Goal: Share content: Share content

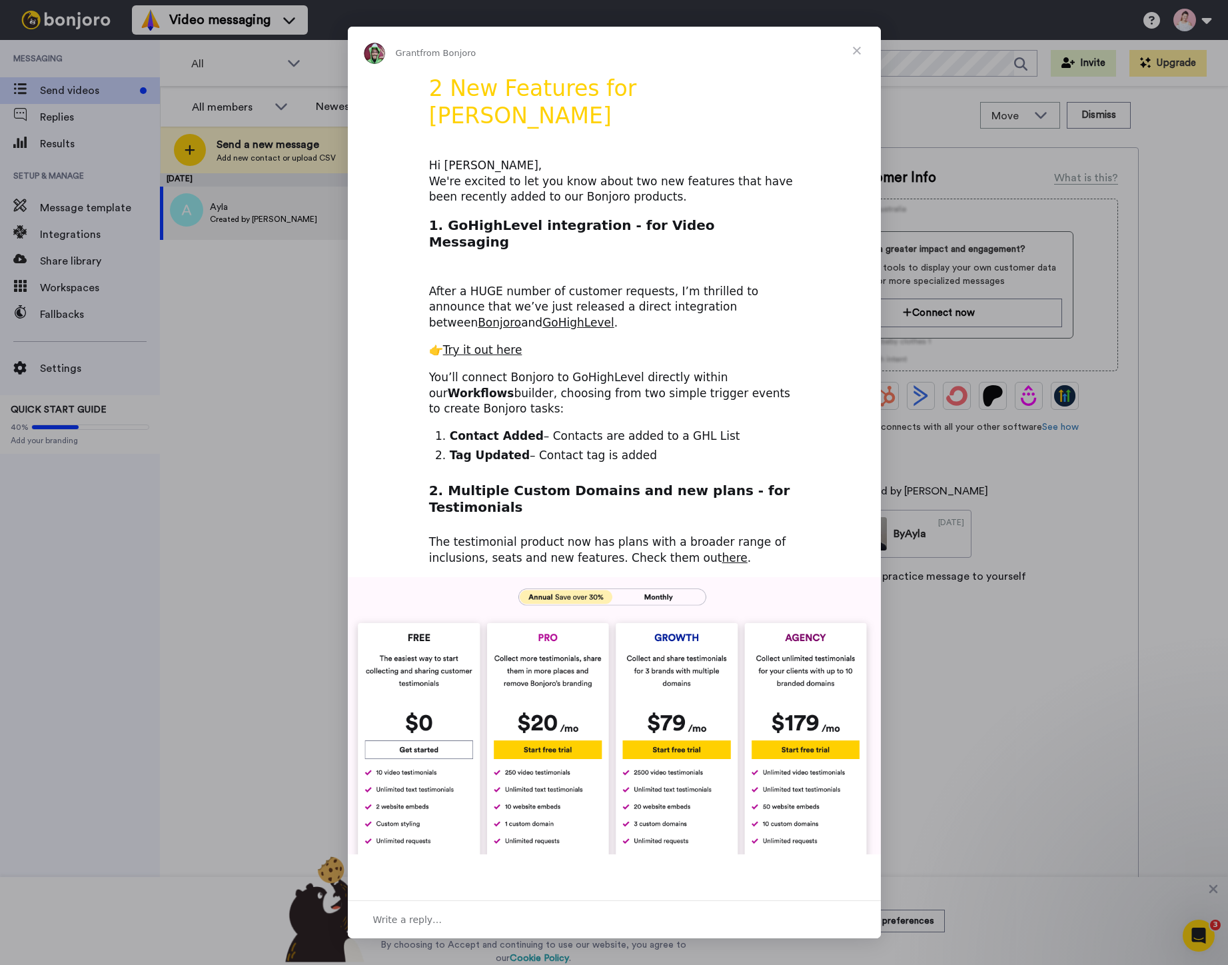
click at [862, 42] on span "Close" at bounding box center [857, 51] width 48 height 48
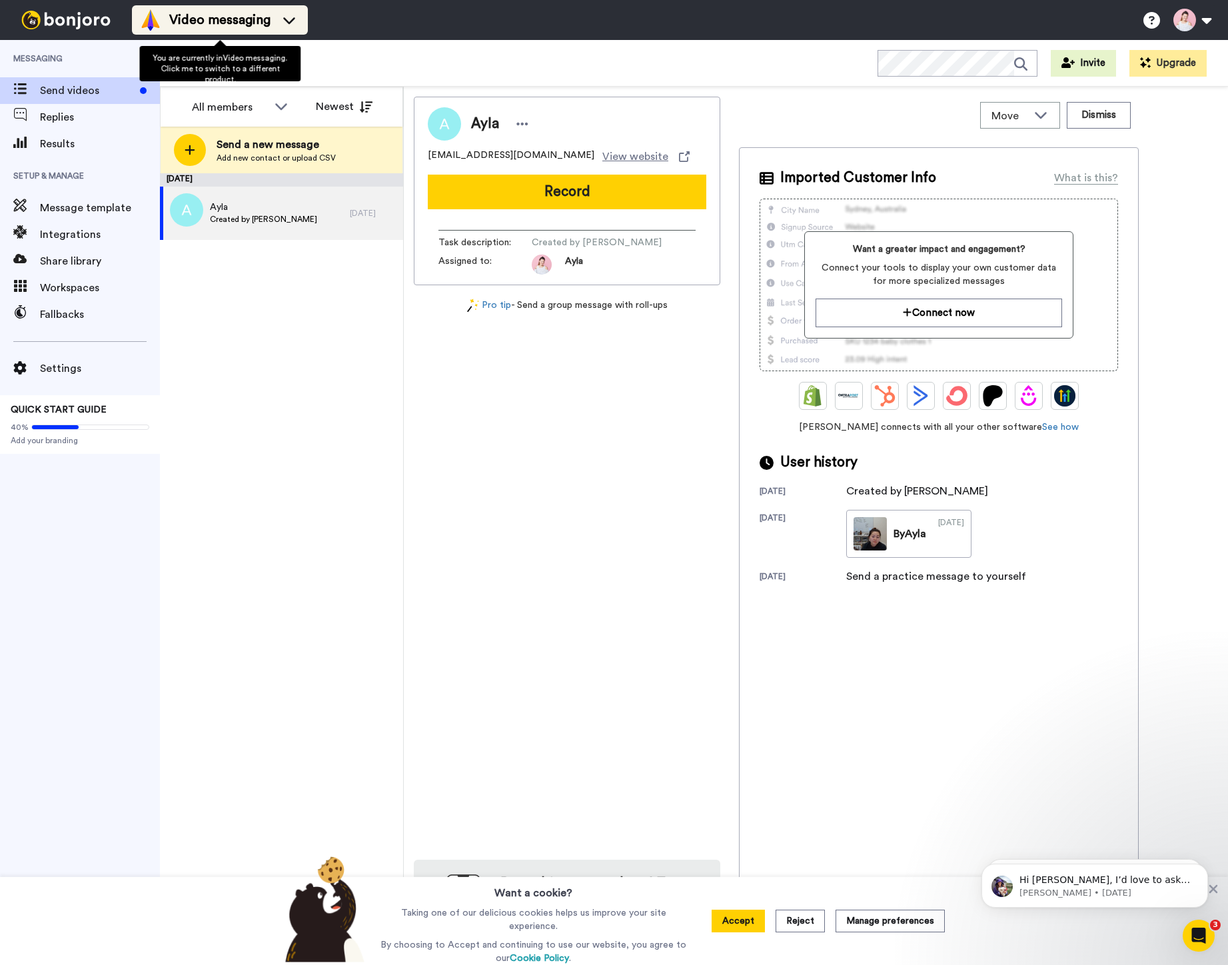
click at [201, 17] on span "Video messaging" at bounding box center [219, 20] width 101 height 19
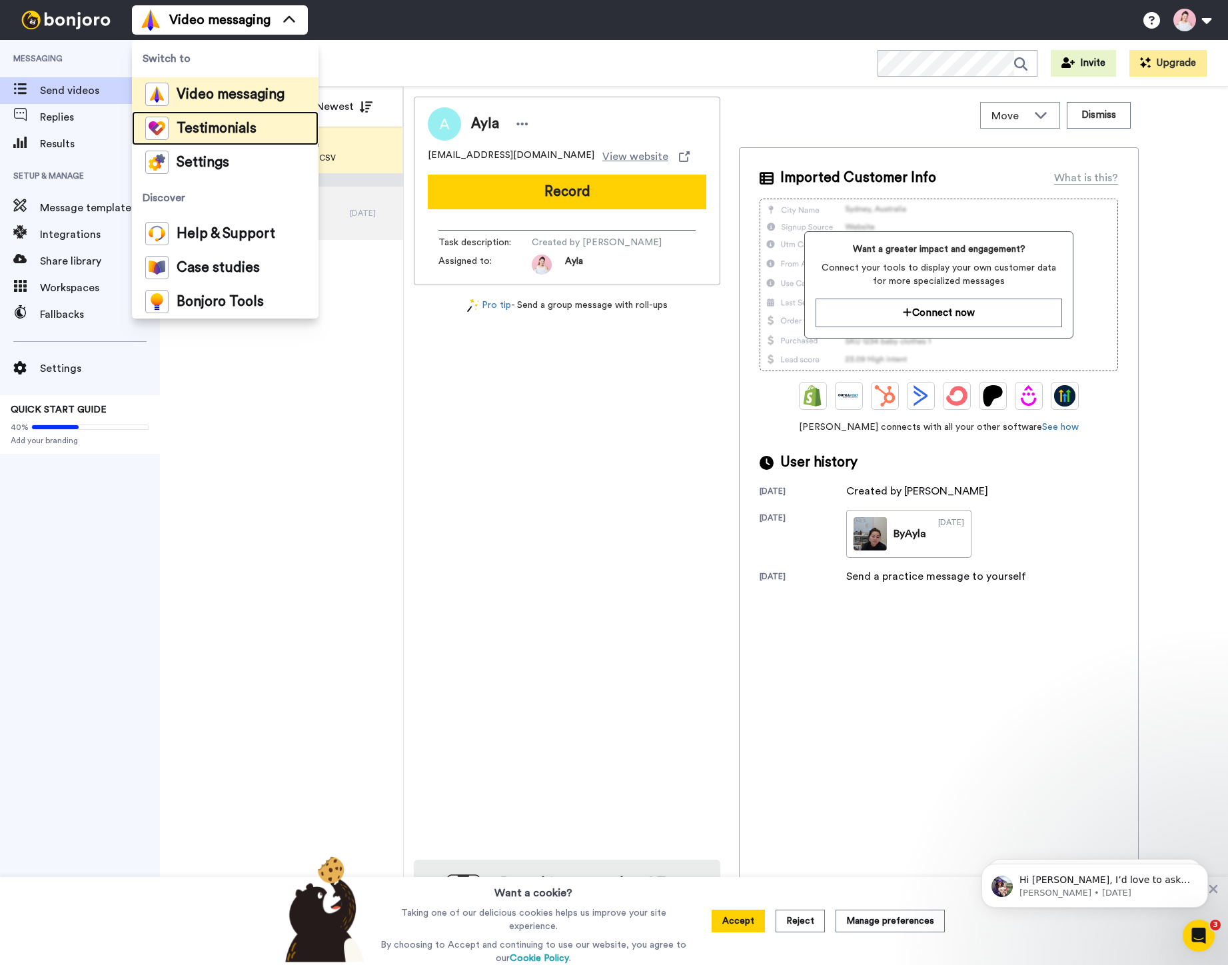
click at [190, 135] on span "Testimonials" at bounding box center [217, 128] width 80 height 13
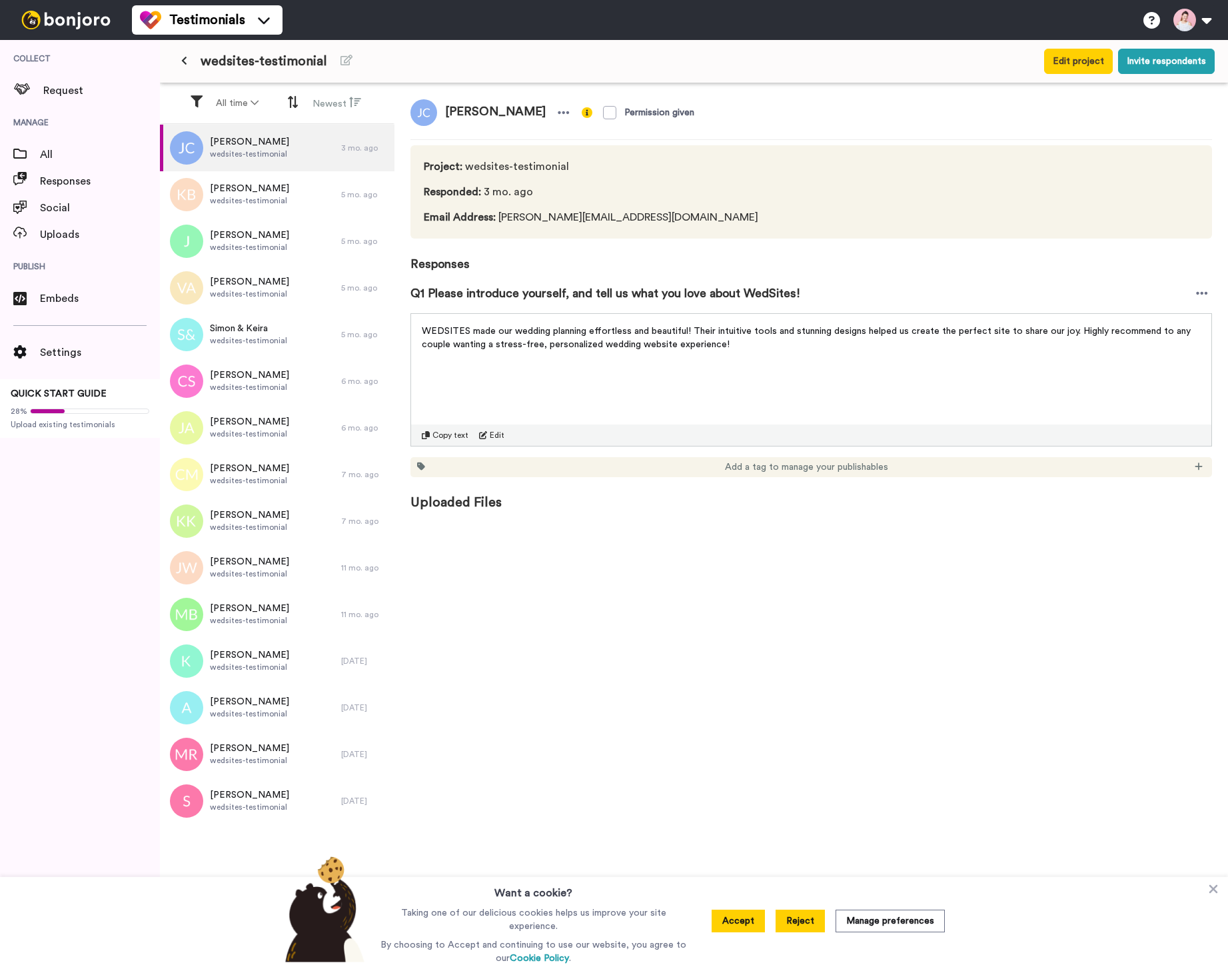
click at [783, 918] on button "Reject" at bounding box center [800, 921] width 49 height 23
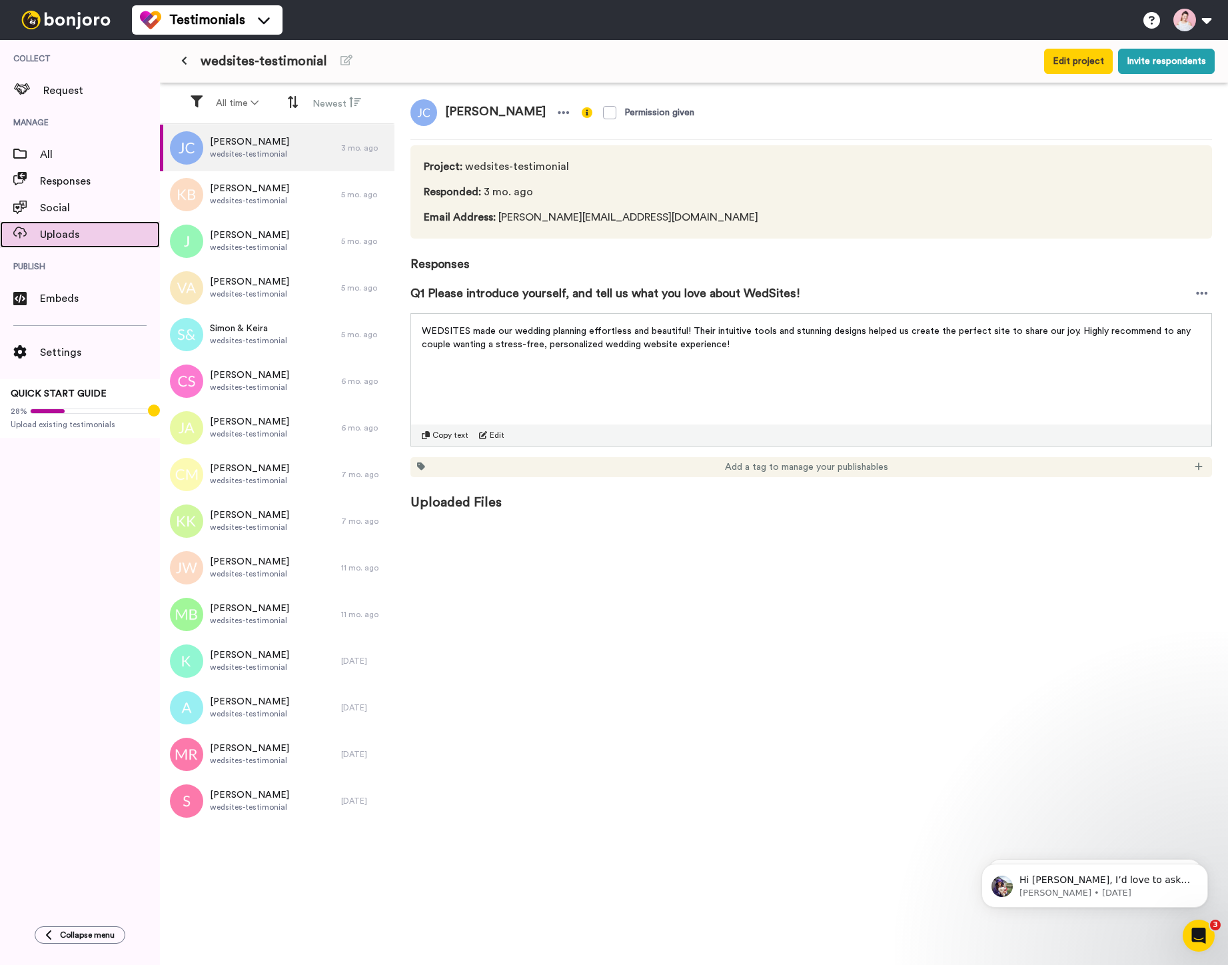
click at [23, 233] on icon at bounding box center [19, 233] width 13 height 12
click at [454, 436] on span "Copy text" at bounding box center [450, 435] width 36 height 11
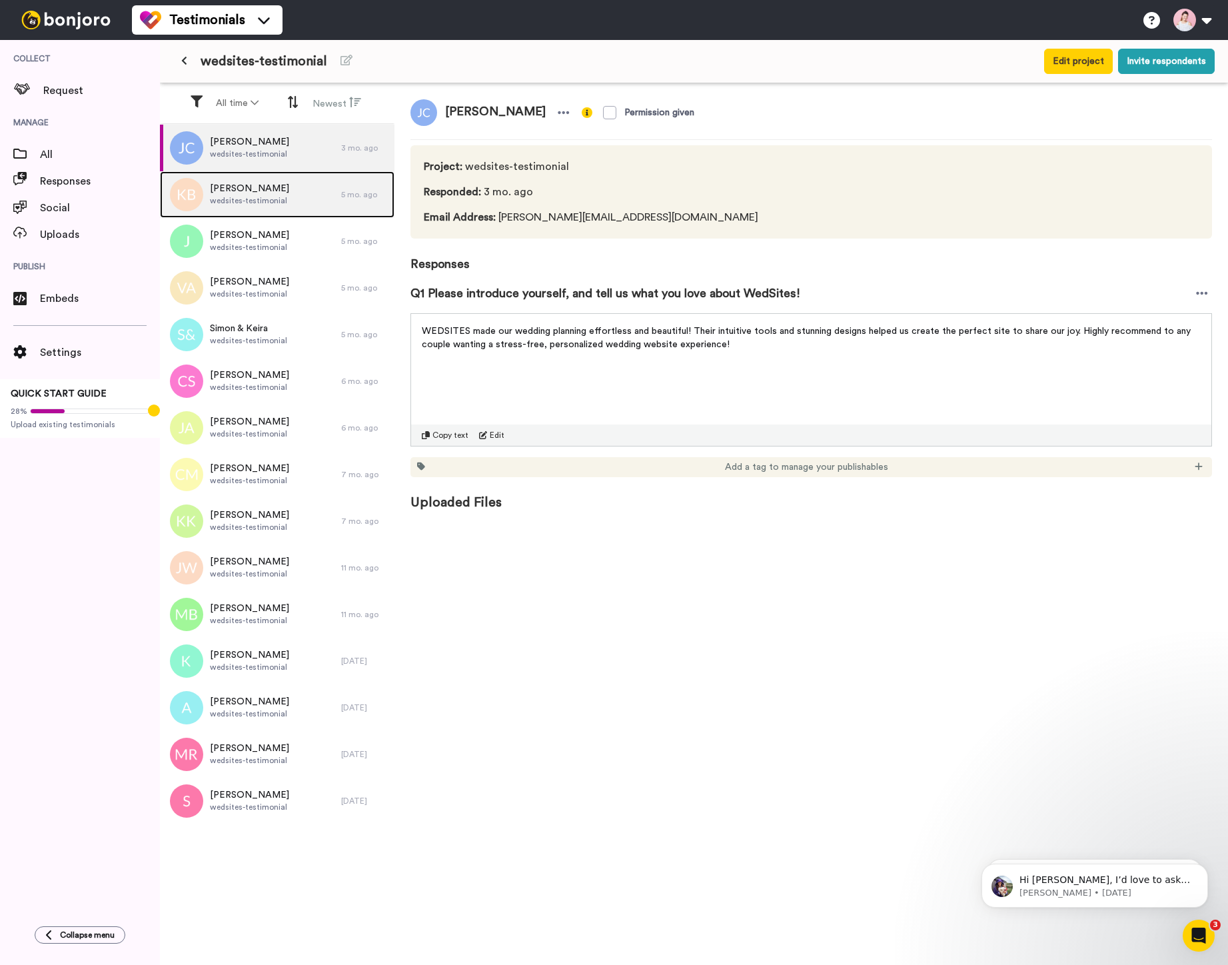
click at [295, 196] on div "[PERSON_NAME] wedsites-testimonial" at bounding box center [250, 194] width 181 height 47
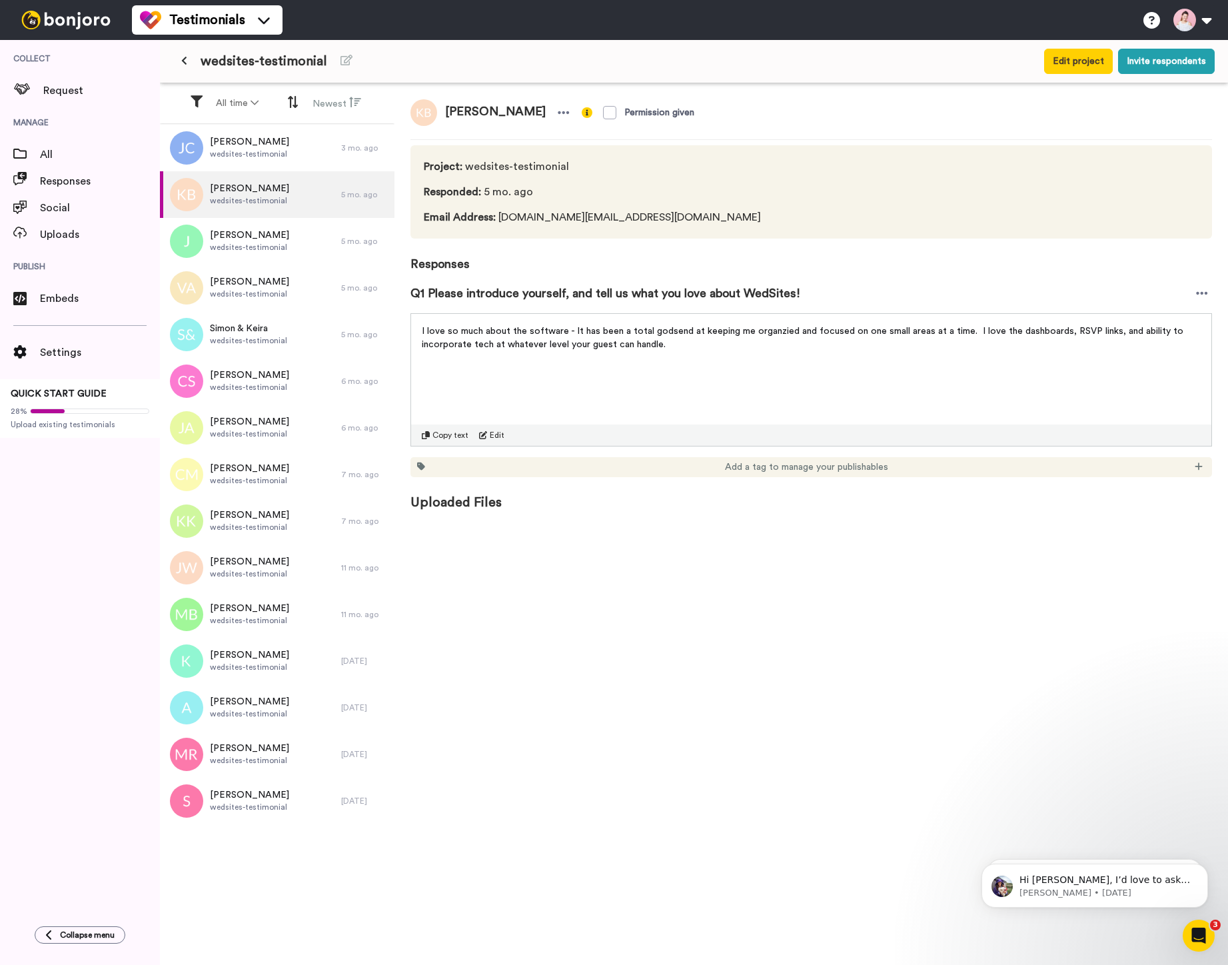
click at [436, 434] on span "Copy text" at bounding box center [450, 435] width 36 height 11
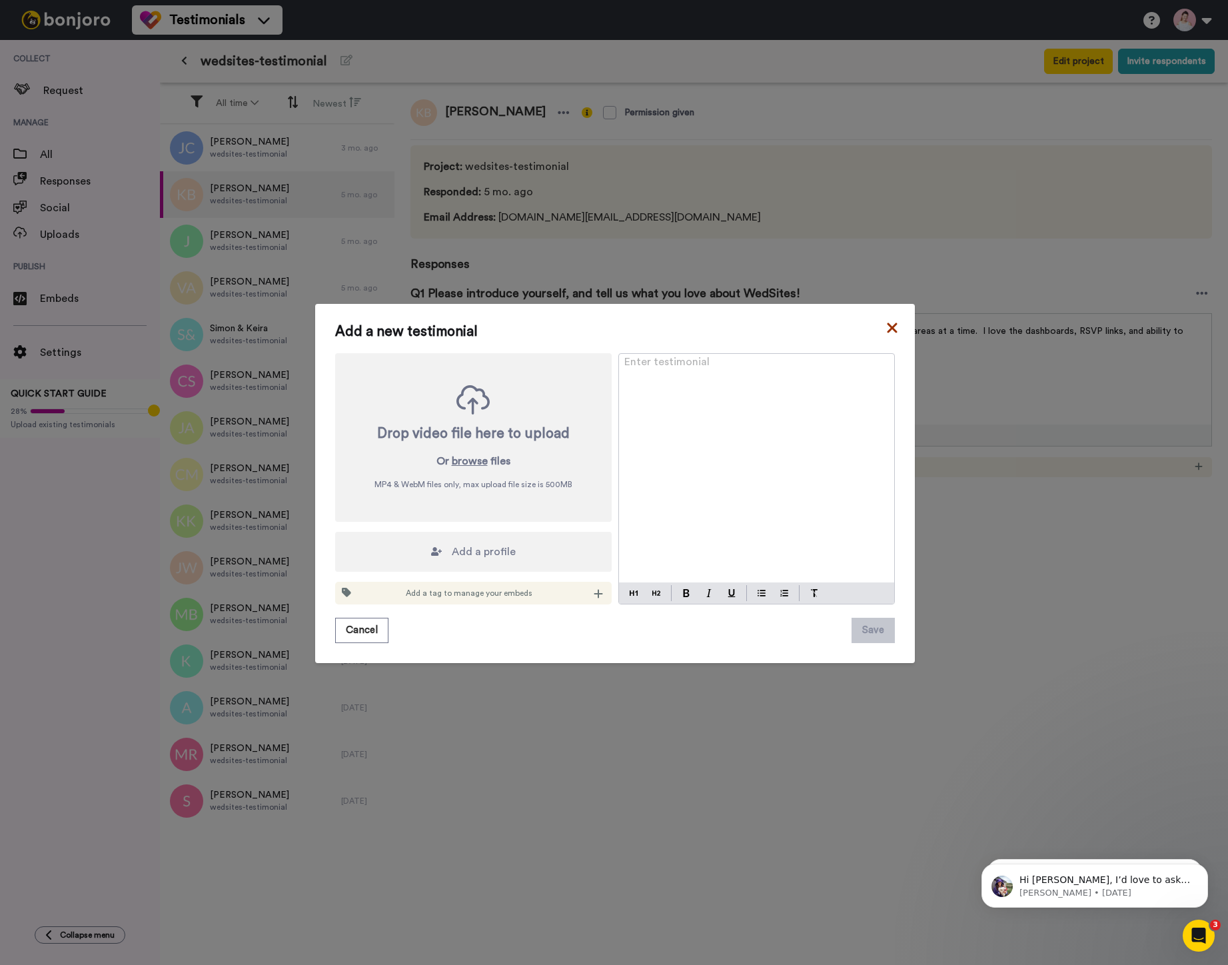
click at [886, 329] on icon at bounding box center [892, 328] width 13 height 16
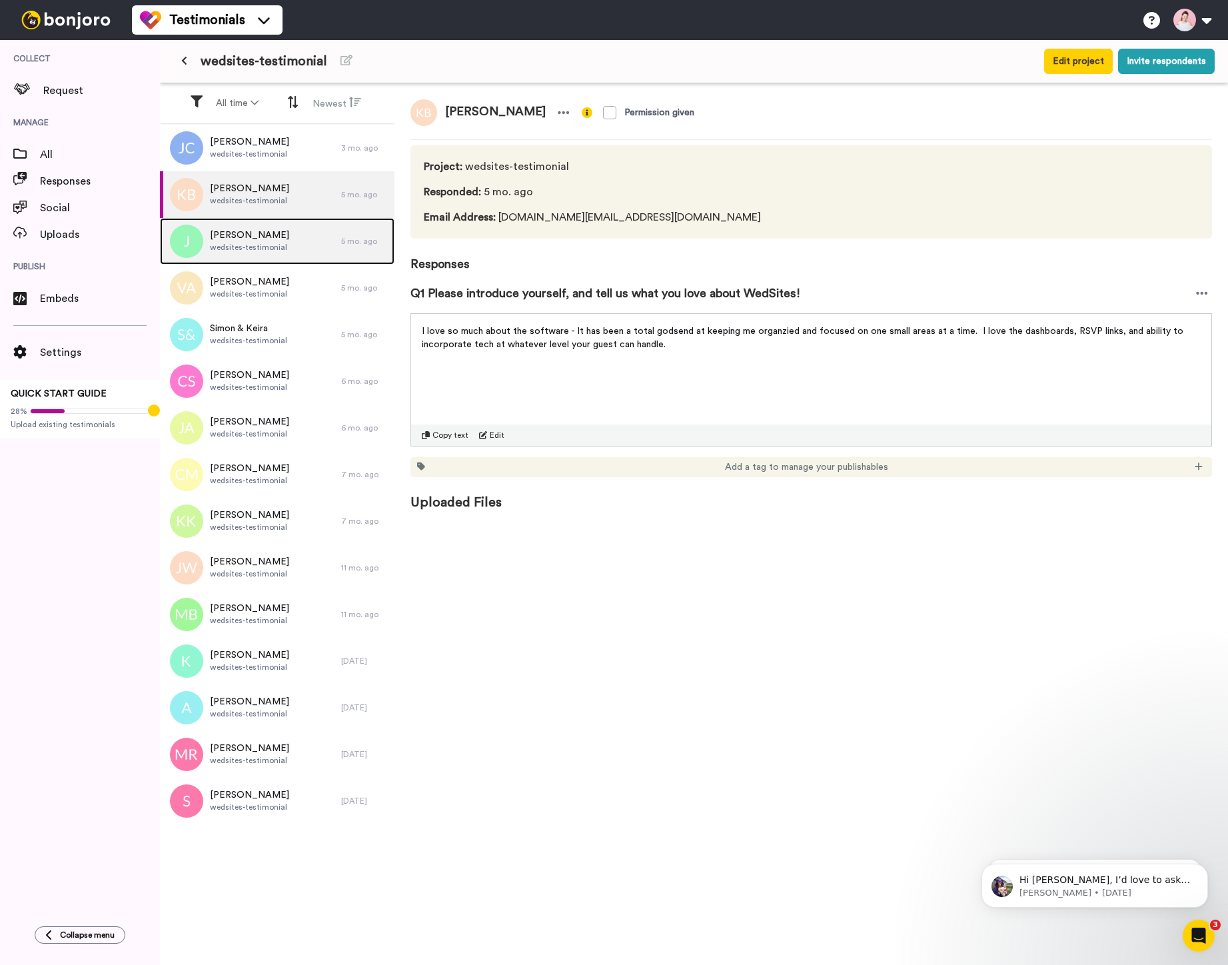
click at [288, 241] on div "[PERSON_NAME] wedsites-testimonial" at bounding box center [250, 241] width 181 height 47
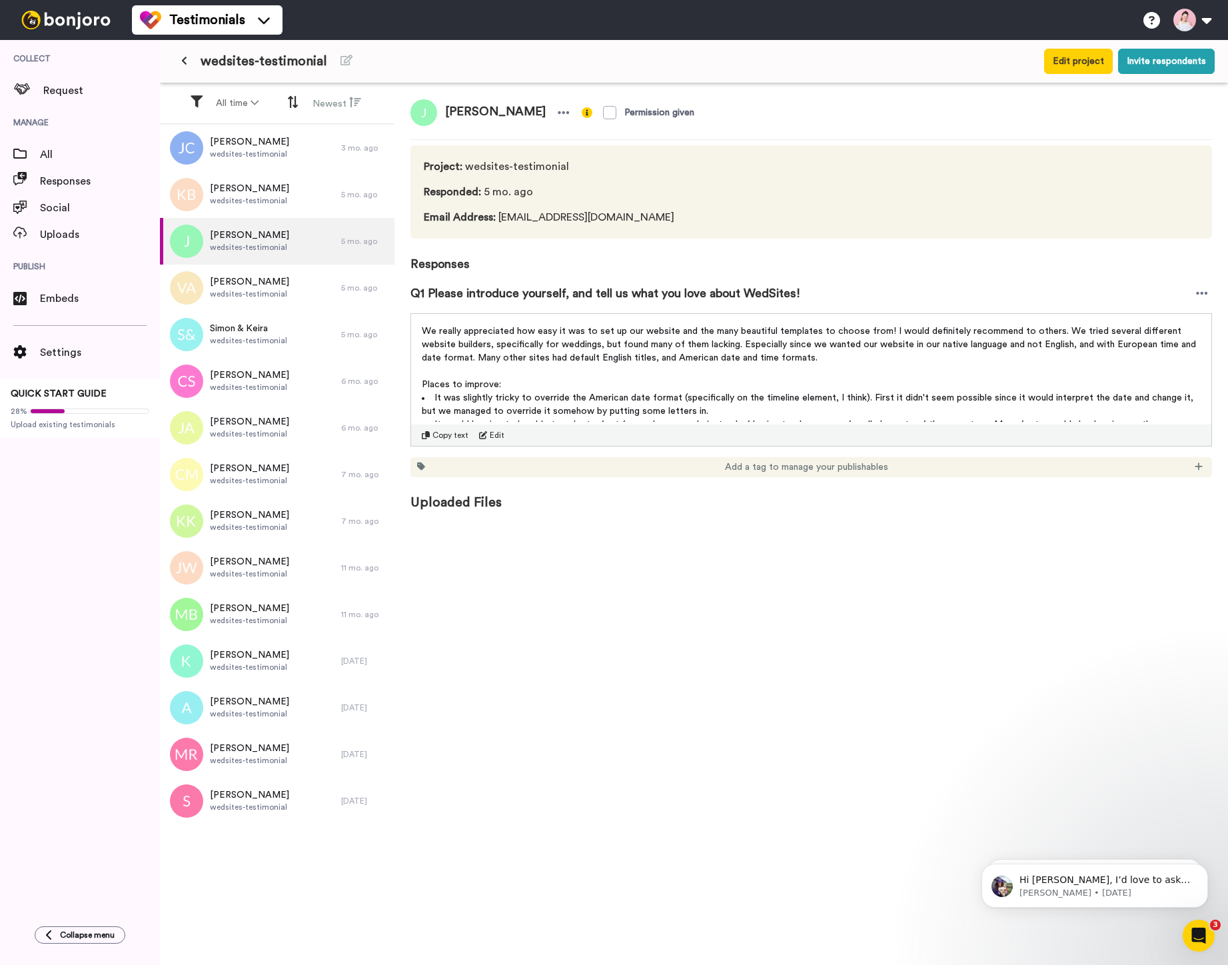
click at [430, 432] on div "Copy text" at bounding box center [445, 435] width 47 height 11
click at [430, 434] on div "Copied!" at bounding box center [441, 435] width 39 height 11
click at [440, 438] on span "Copy text" at bounding box center [450, 435] width 36 height 11
click at [249, 297] on span "wedsites-testimonial" at bounding box center [249, 294] width 79 height 11
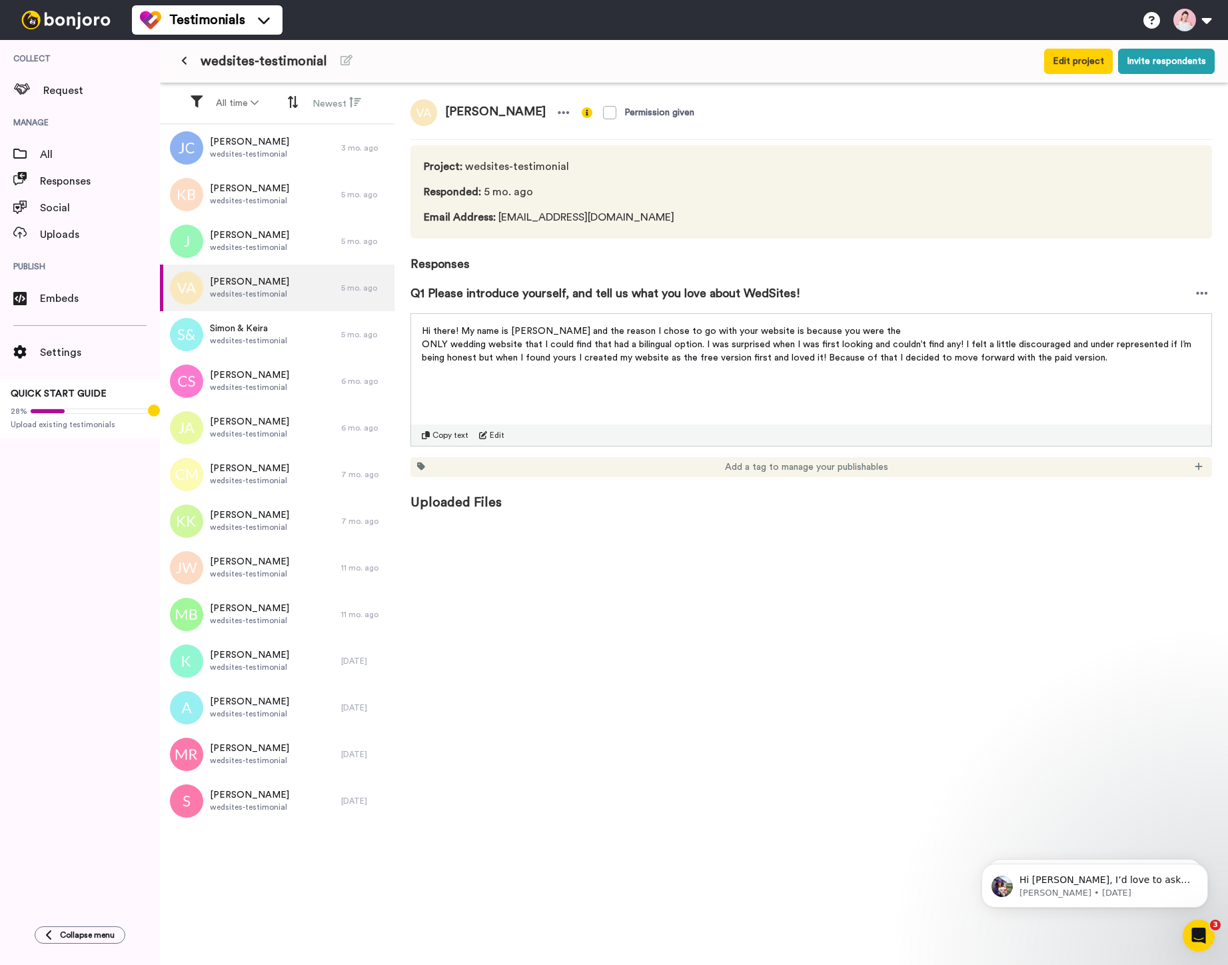
click at [444, 434] on span "Copy text" at bounding box center [450, 435] width 36 height 11
click at [225, 343] on span "wedsites-testimonial" at bounding box center [248, 340] width 77 height 11
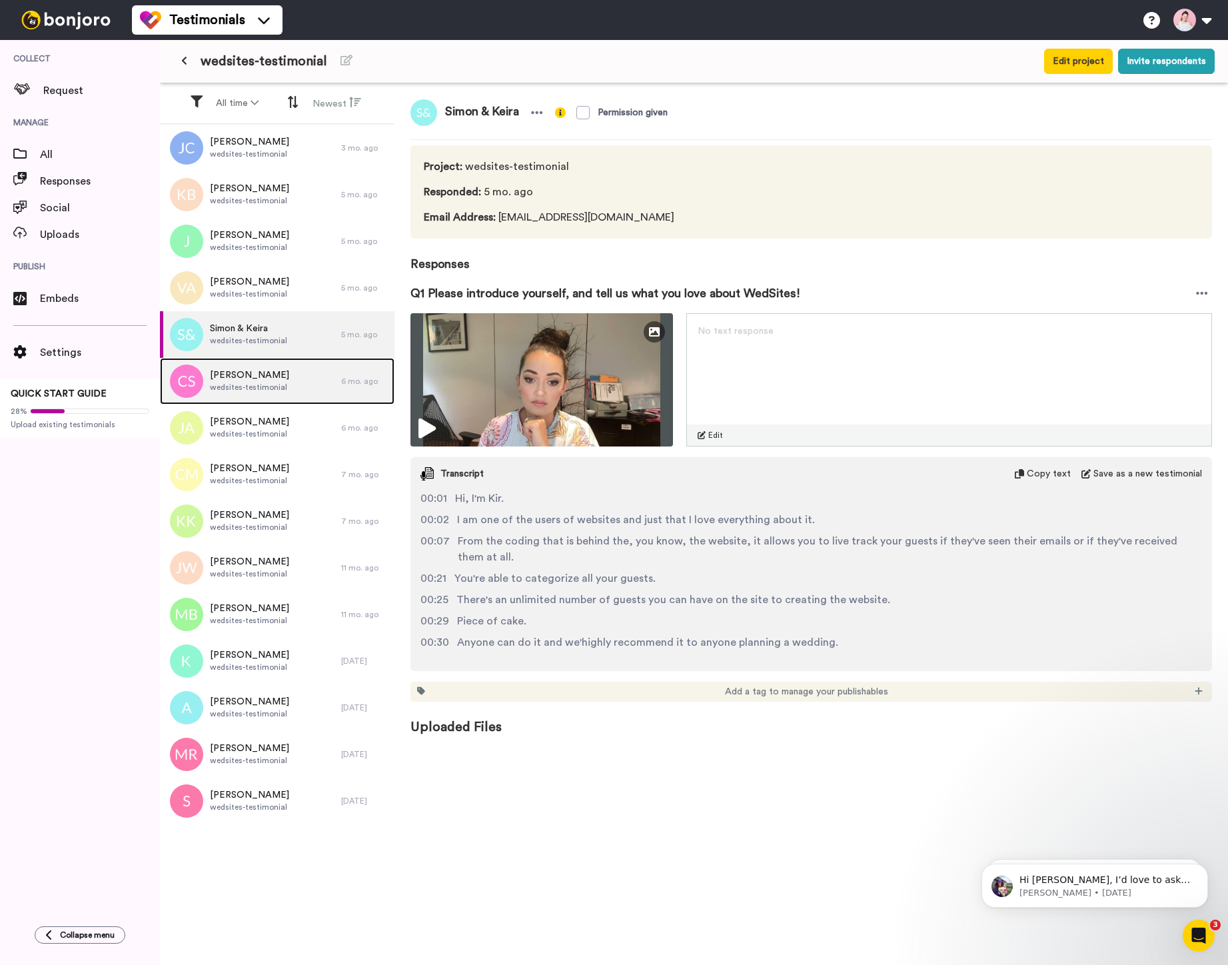
click at [287, 383] on div "Cassidy Smith wedsites-testimonial" at bounding box center [250, 381] width 181 height 47
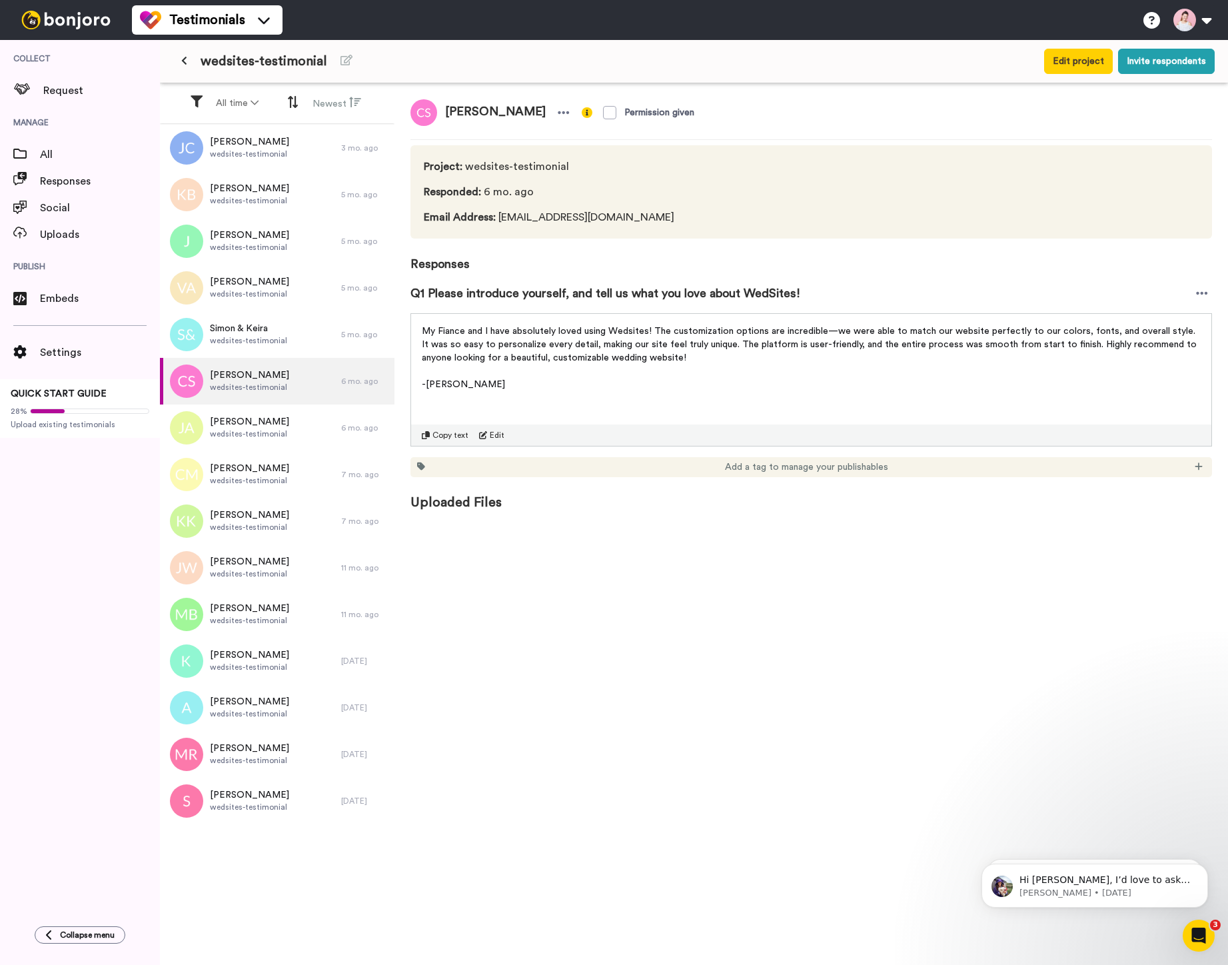
click at [434, 436] on span "Copy text" at bounding box center [450, 435] width 36 height 11
click at [255, 419] on span "Jamie Askari" at bounding box center [249, 421] width 79 height 13
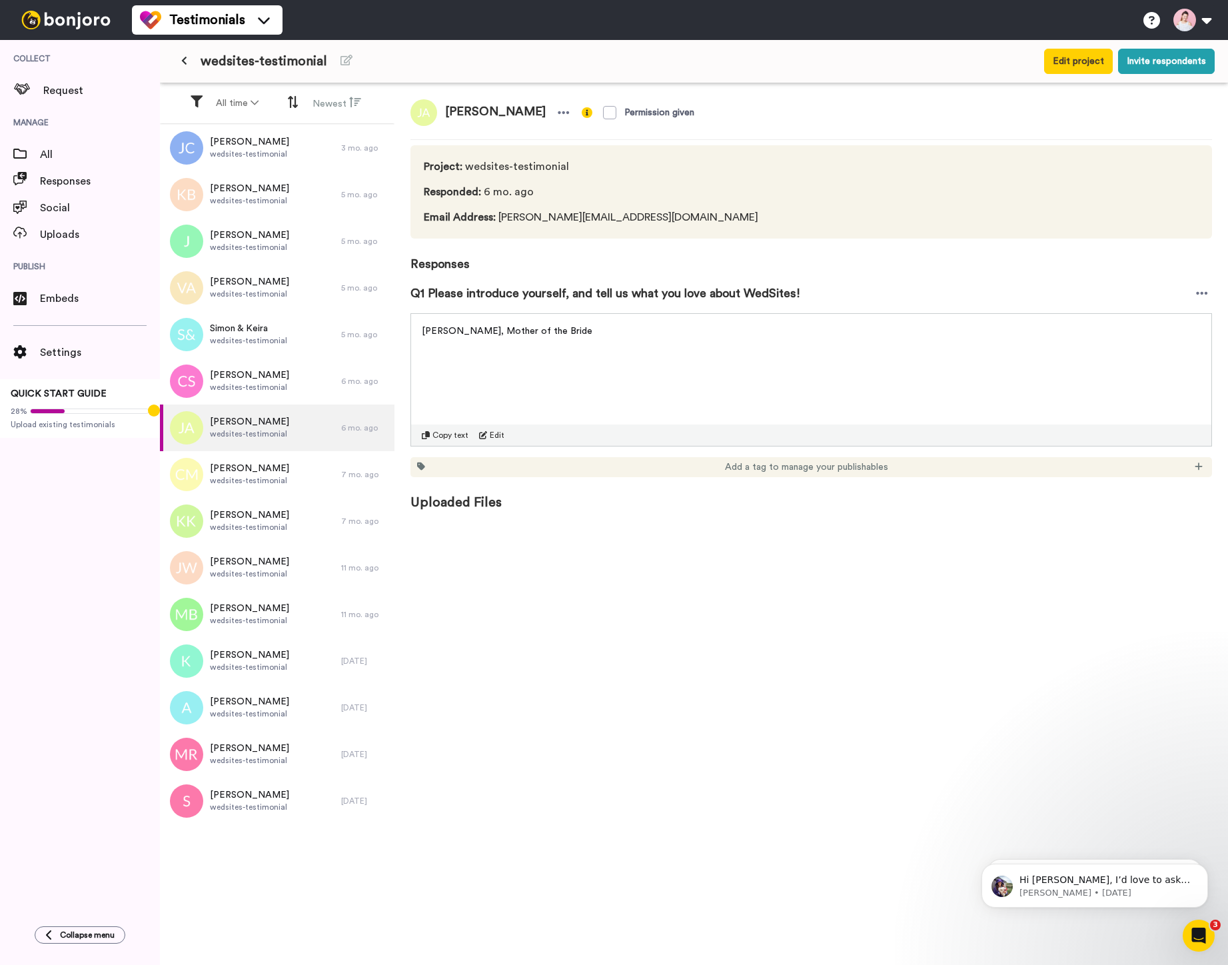
click at [446, 435] on span "Copy text" at bounding box center [450, 435] width 36 height 11
click at [233, 477] on span "wedsites-testimonial" at bounding box center [249, 480] width 79 height 11
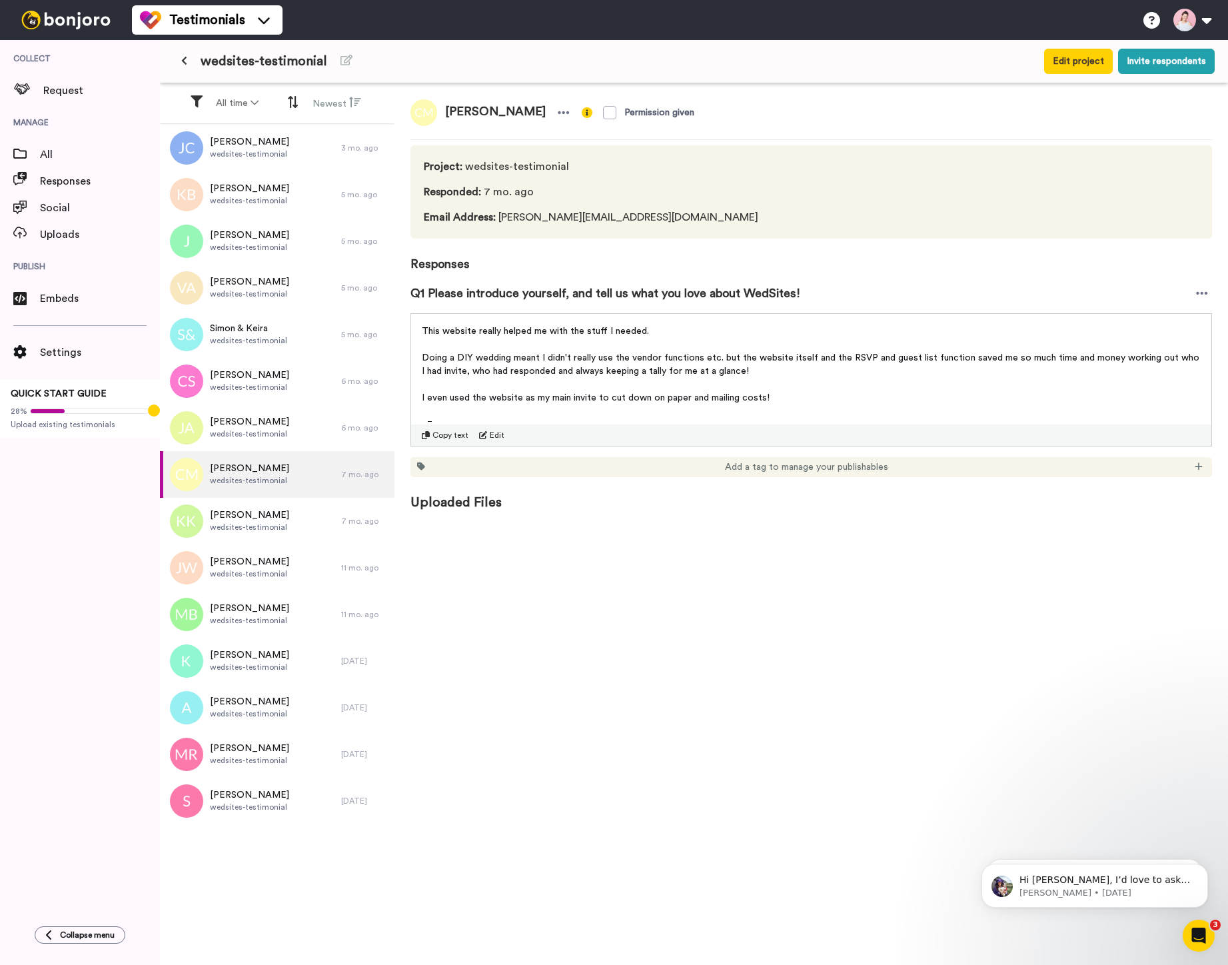
click at [458, 431] on span "Copy text" at bounding box center [450, 435] width 36 height 11
click at [246, 522] on span "wedsites-testimonial" at bounding box center [249, 527] width 79 height 11
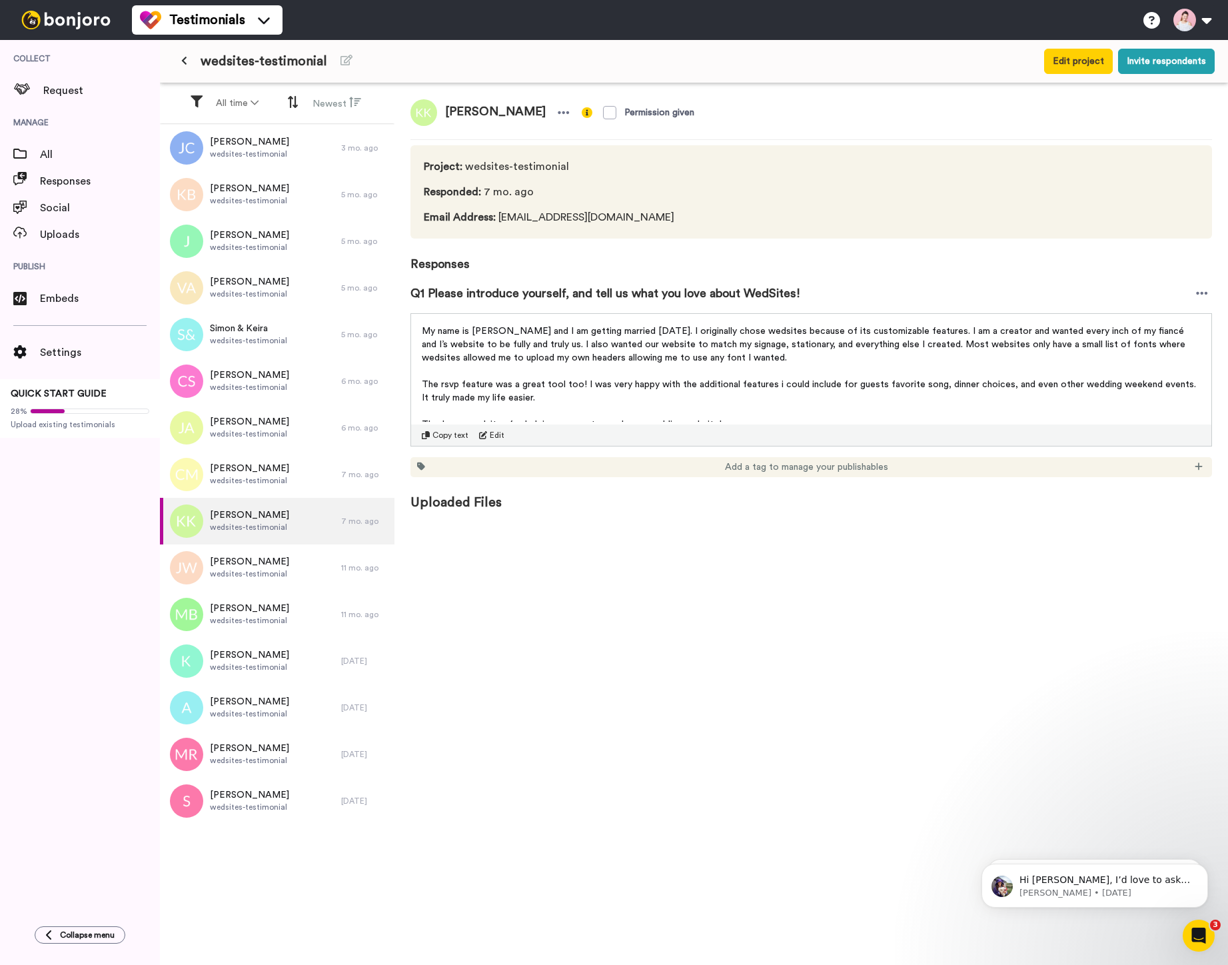
click at [450, 438] on span "Copy text" at bounding box center [450, 435] width 36 height 11
click at [278, 555] on span "Joanne Wilkinson" at bounding box center [249, 561] width 79 height 13
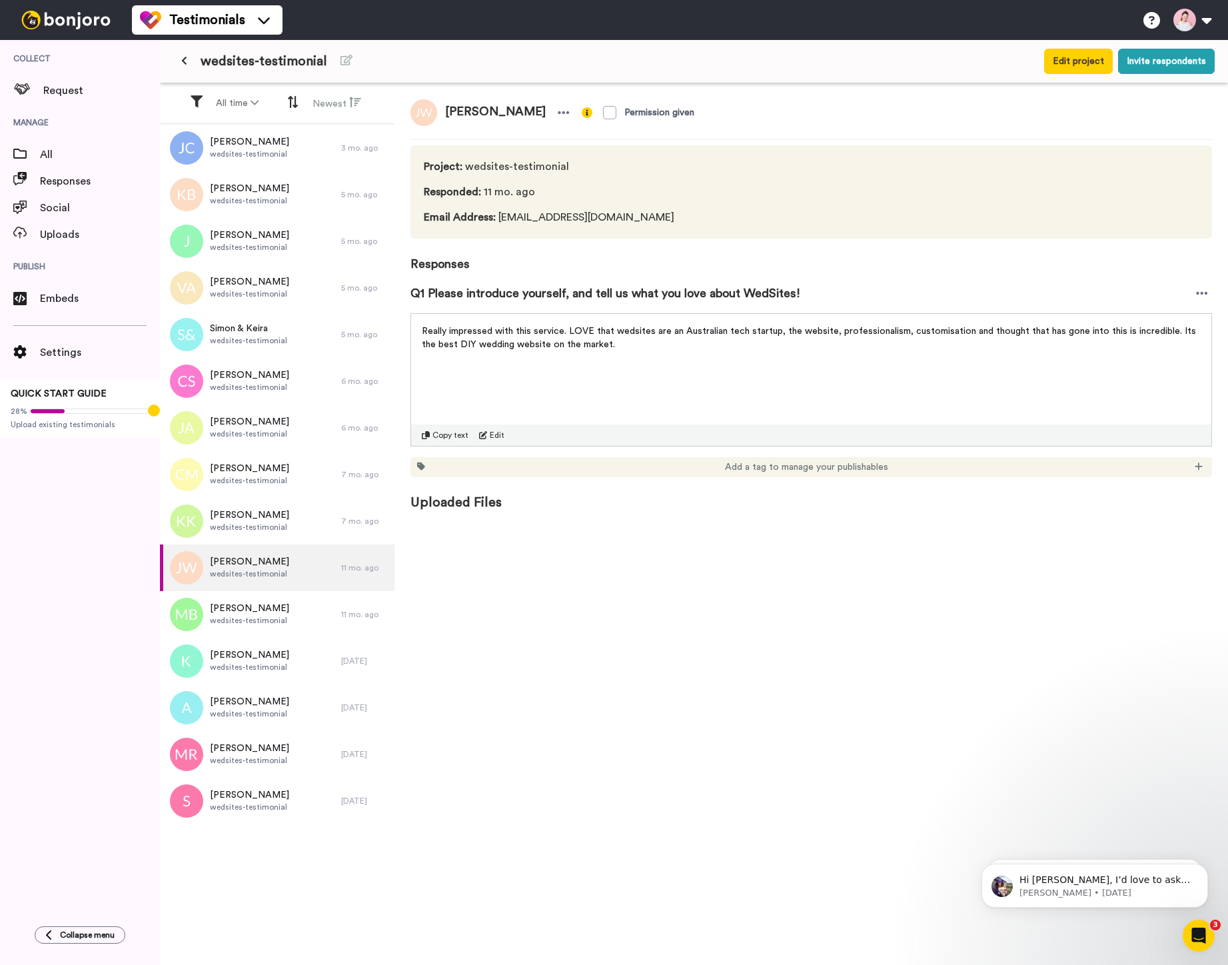
click at [440, 433] on span "Copy text" at bounding box center [450, 435] width 36 height 11
drag, startPoint x: 253, startPoint y: 621, endPoint x: 277, endPoint y: 621, distance: 24.0
click at [253, 622] on span "wedsites-testimonial" at bounding box center [249, 620] width 79 height 11
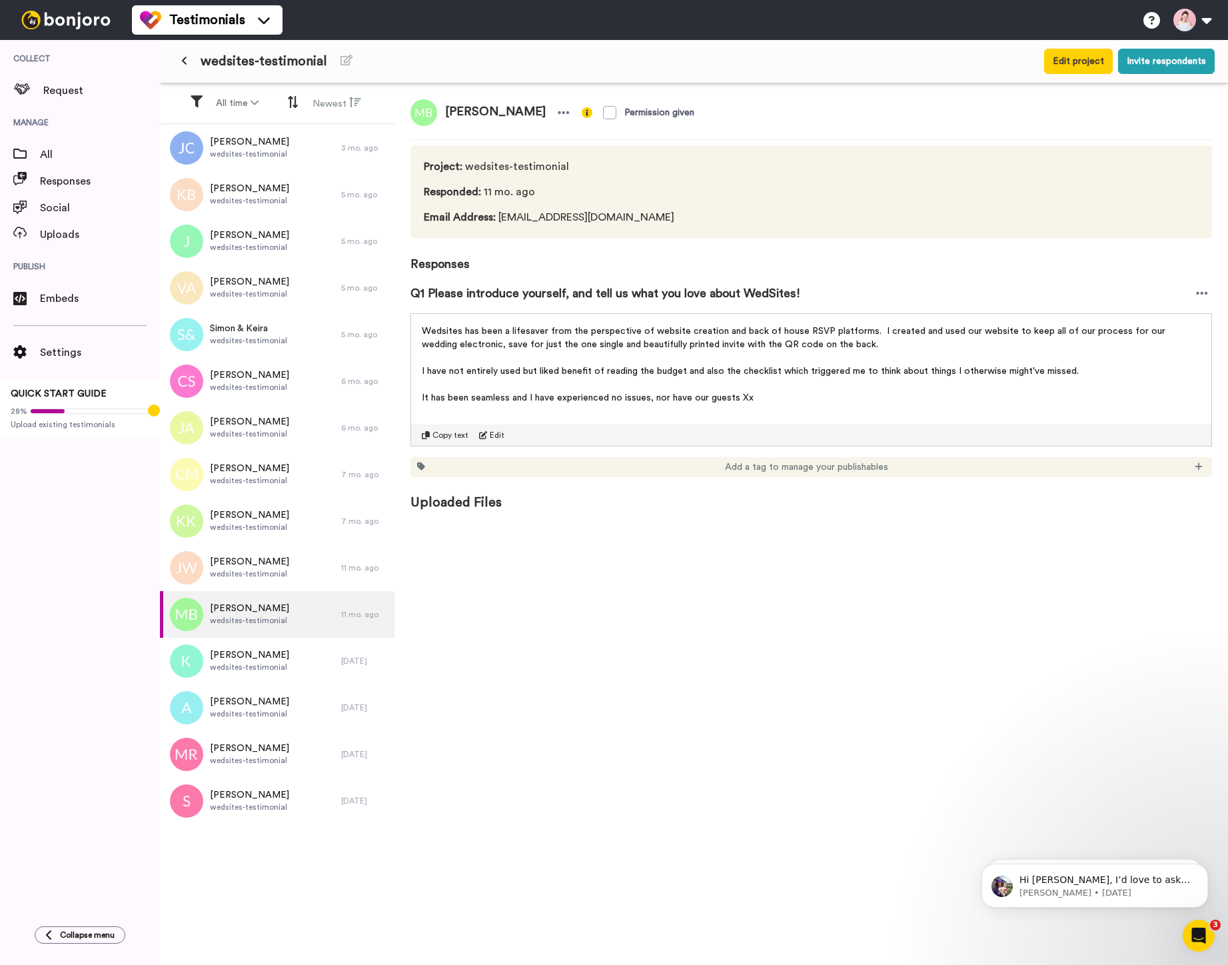
click at [442, 438] on span "Copy text" at bounding box center [450, 435] width 36 height 11
click at [222, 667] on span "wedsites-testimonial" at bounding box center [249, 667] width 79 height 11
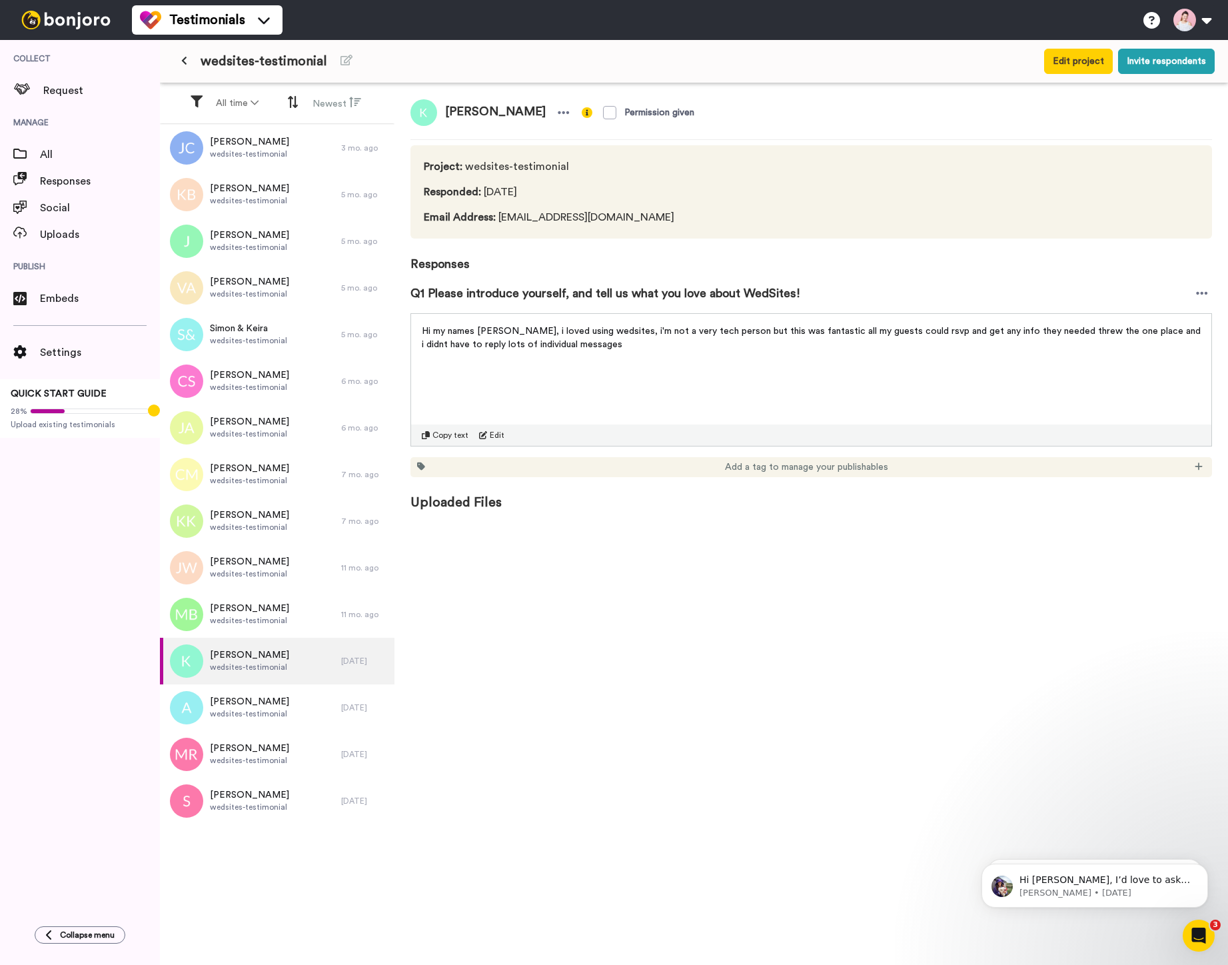
click at [435, 433] on span "Copy text" at bounding box center [450, 435] width 36 height 11
click at [213, 706] on span "Adriana" at bounding box center [249, 701] width 79 height 13
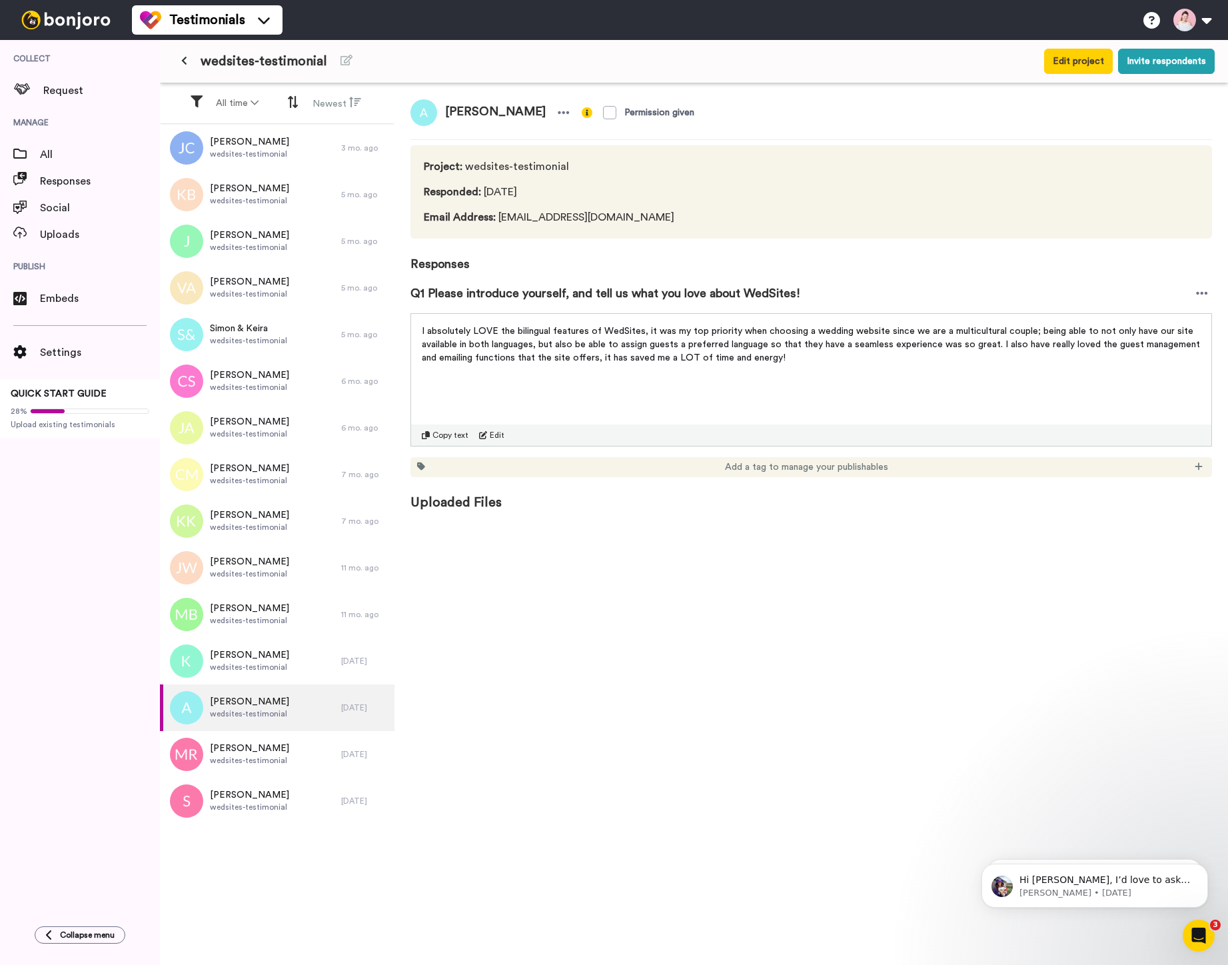
click at [455, 434] on span "Copy text" at bounding box center [450, 435] width 36 height 11
click at [225, 748] on span "Molly Rose MANN" at bounding box center [249, 748] width 79 height 13
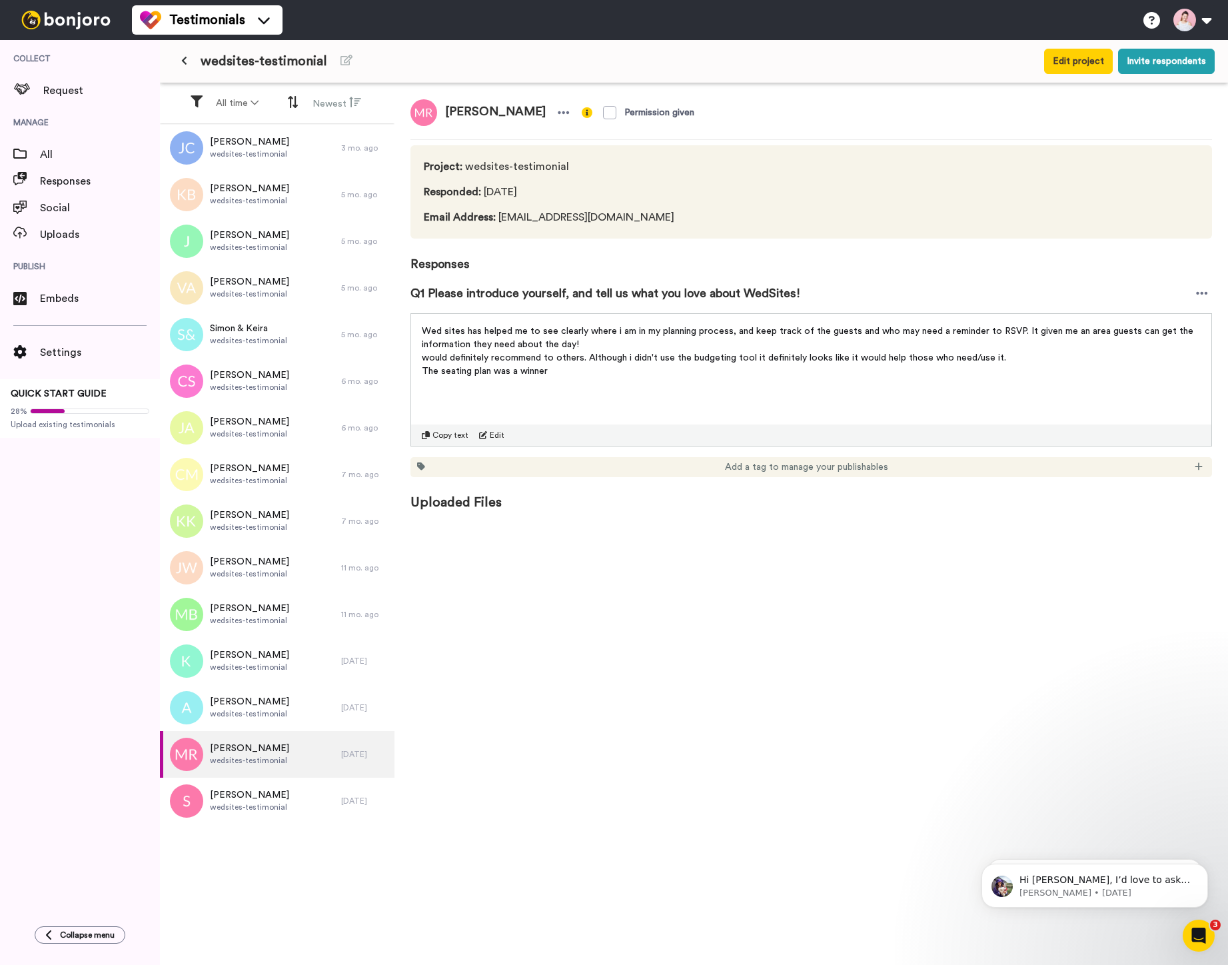
click at [446, 438] on span "Copy text" at bounding box center [450, 435] width 36 height 11
click at [234, 797] on span "Sarah" at bounding box center [249, 794] width 79 height 13
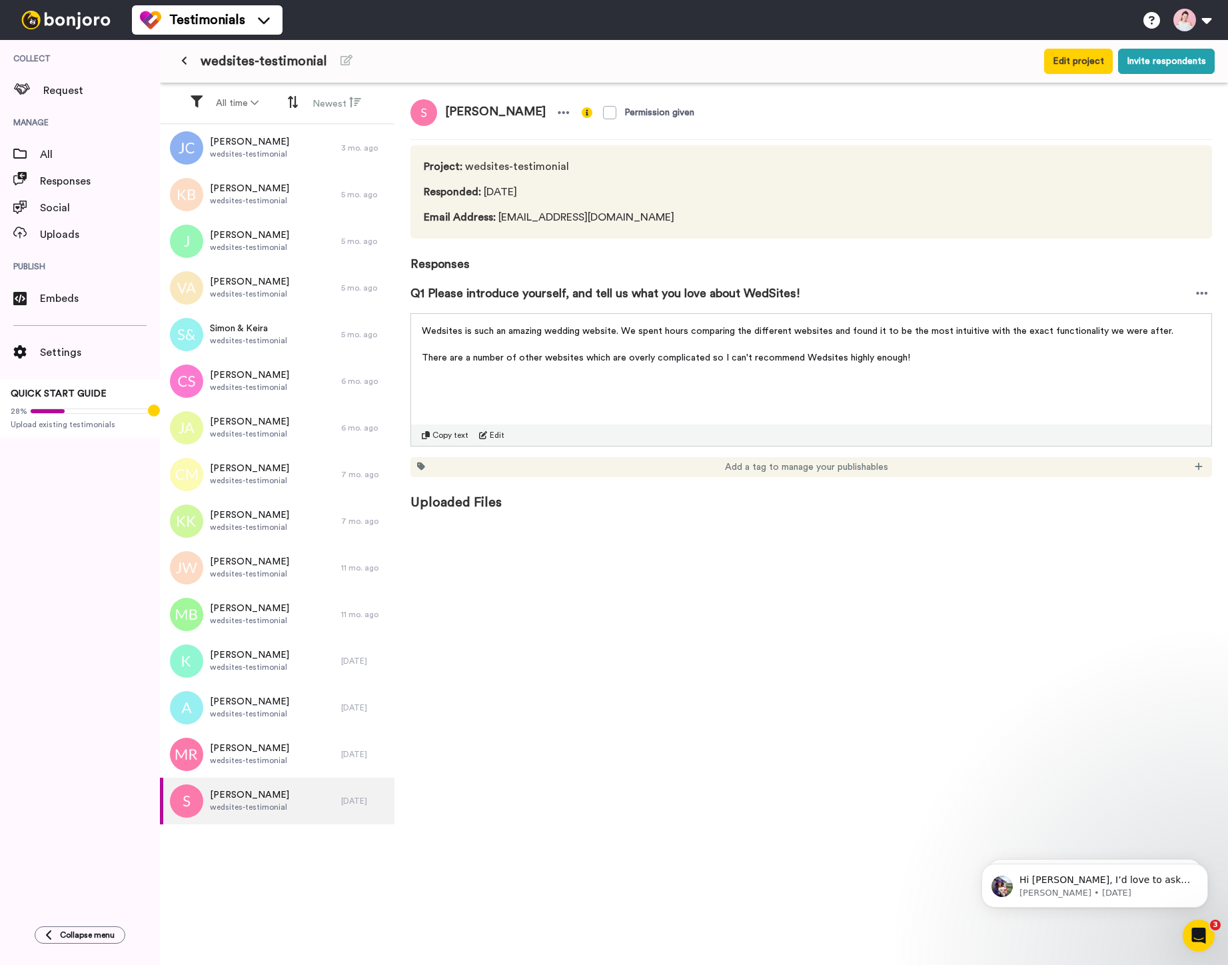
click at [450, 435] on span "Copy text" at bounding box center [450, 435] width 36 height 11
